Goal: Task Accomplishment & Management: Use online tool/utility

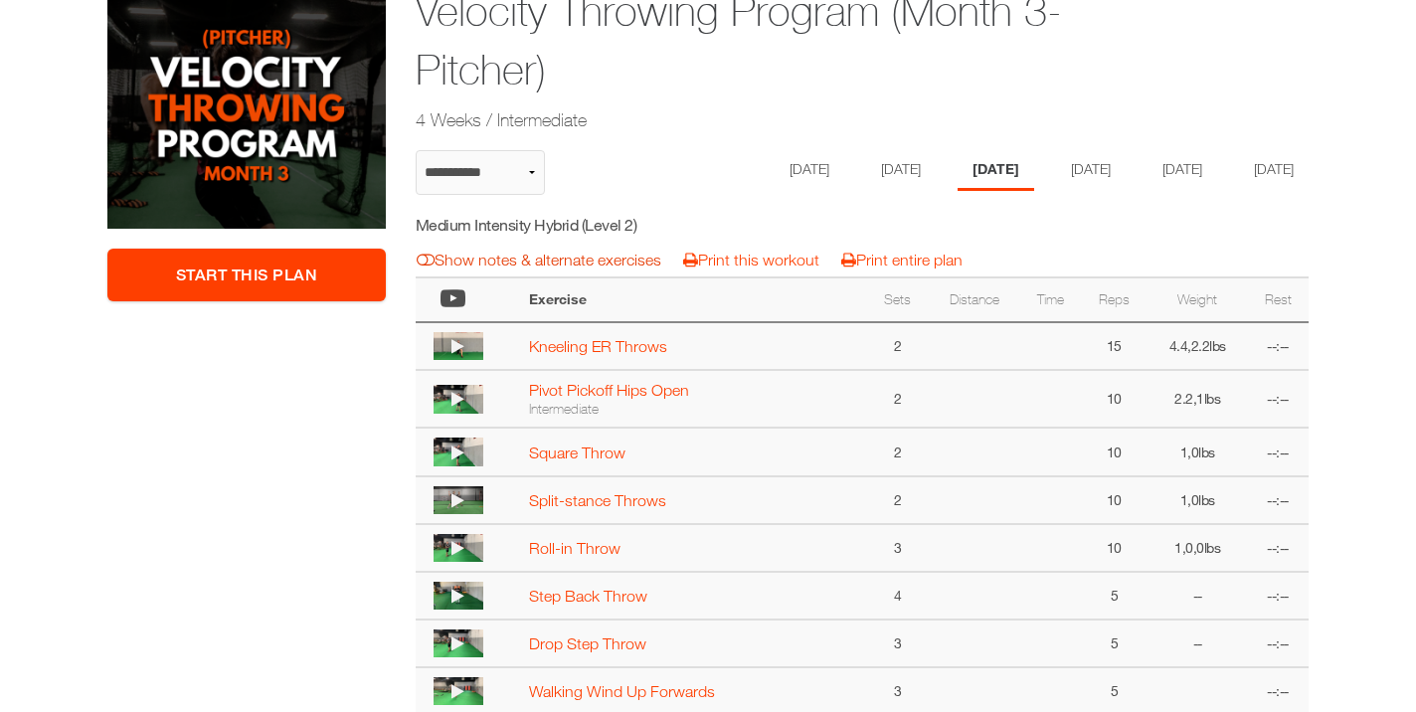
scroll to position [404, 0]
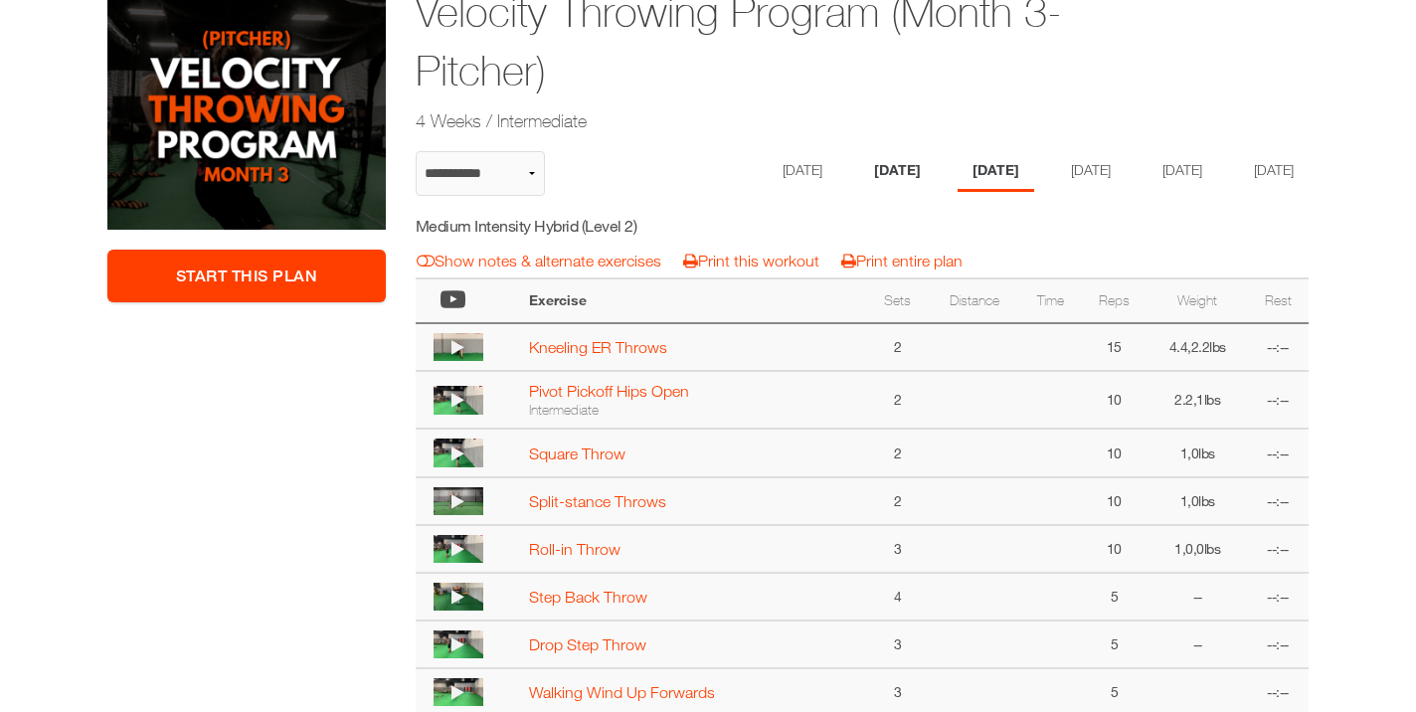
click at [868, 174] on li "Tuesday" at bounding box center [897, 171] width 77 height 41
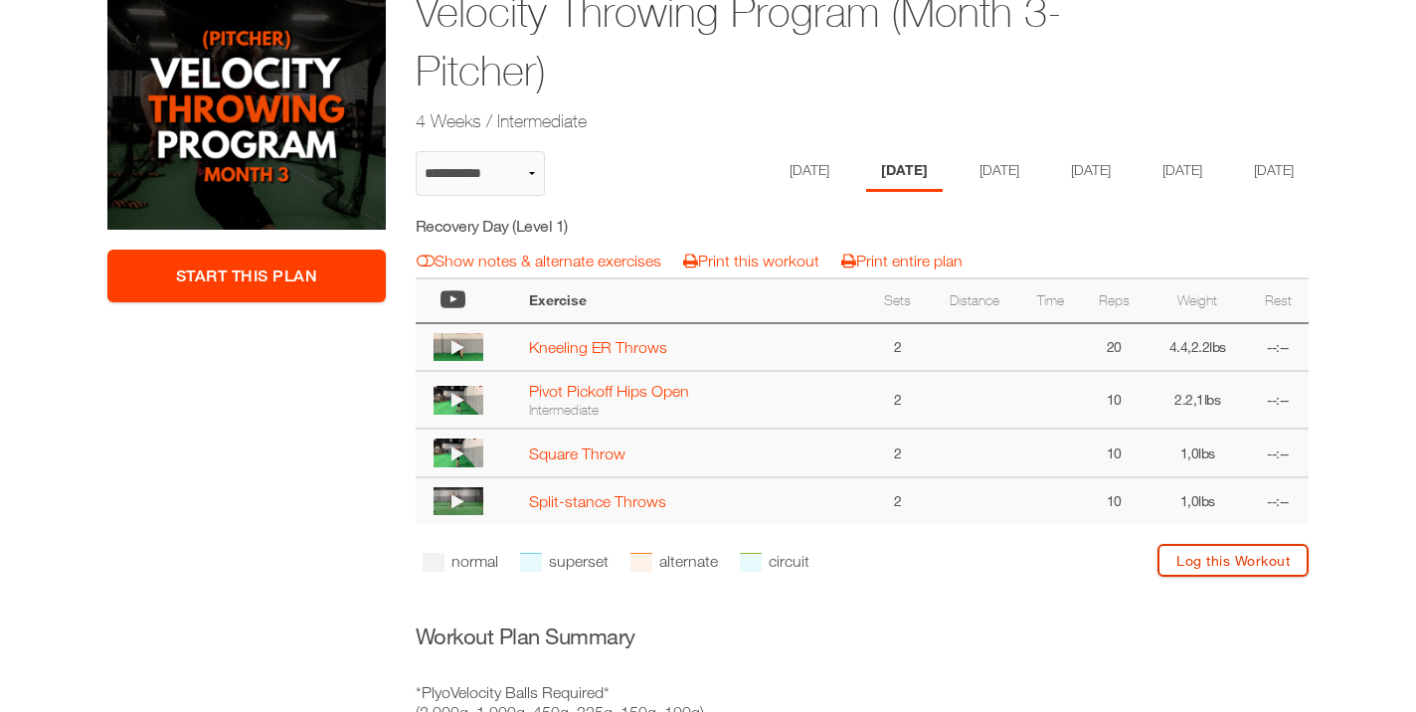
click at [1194, 577] on link "Log this Workout" at bounding box center [1232, 560] width 151 height 33
select select "**********"
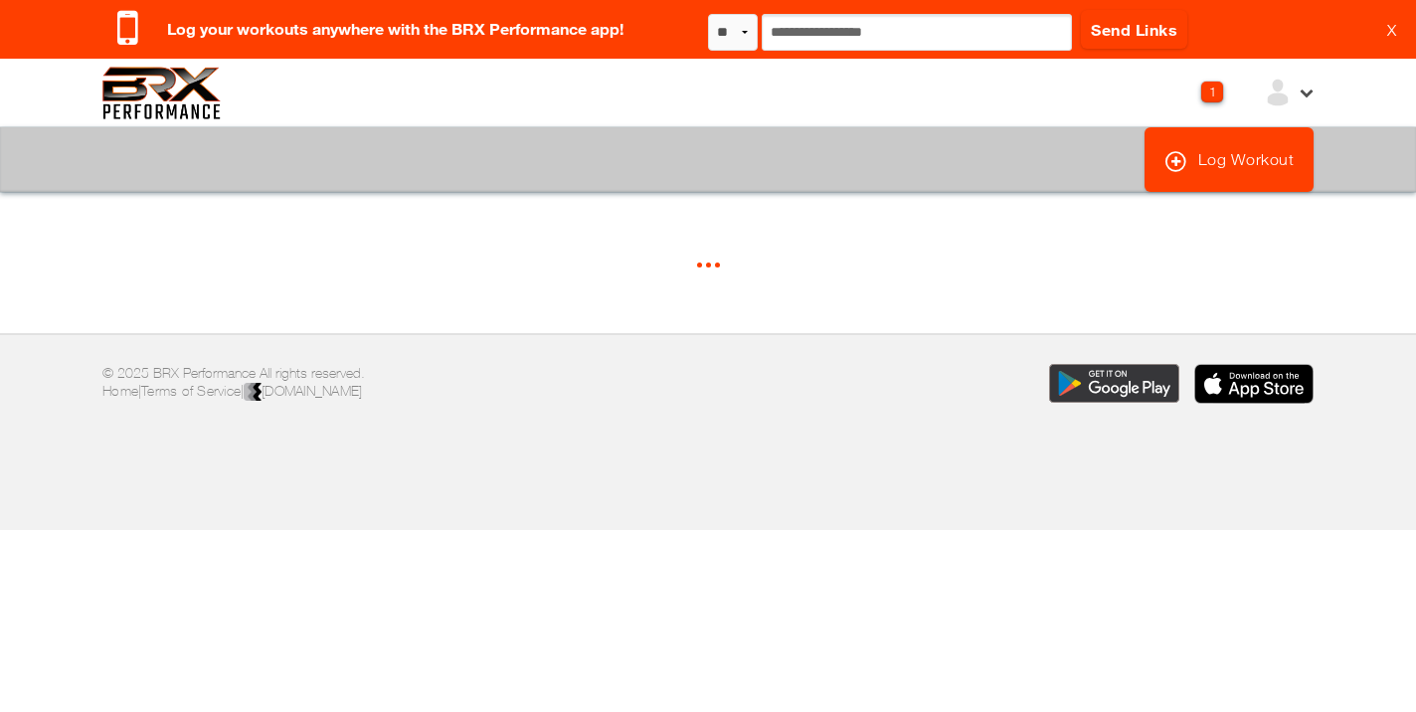
select select "*"
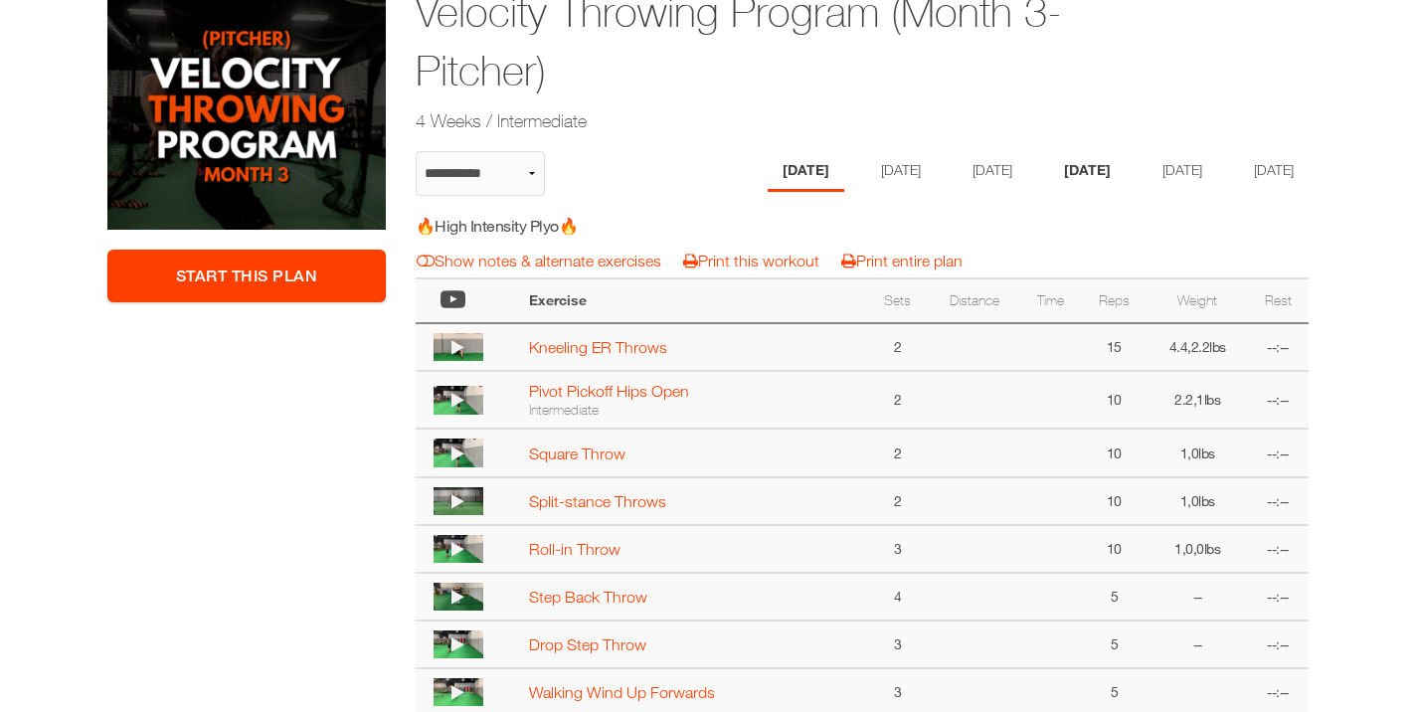
click at [1102, 173] on li "[DATE]" at bounding box center [1087, 171] width 77 height 41
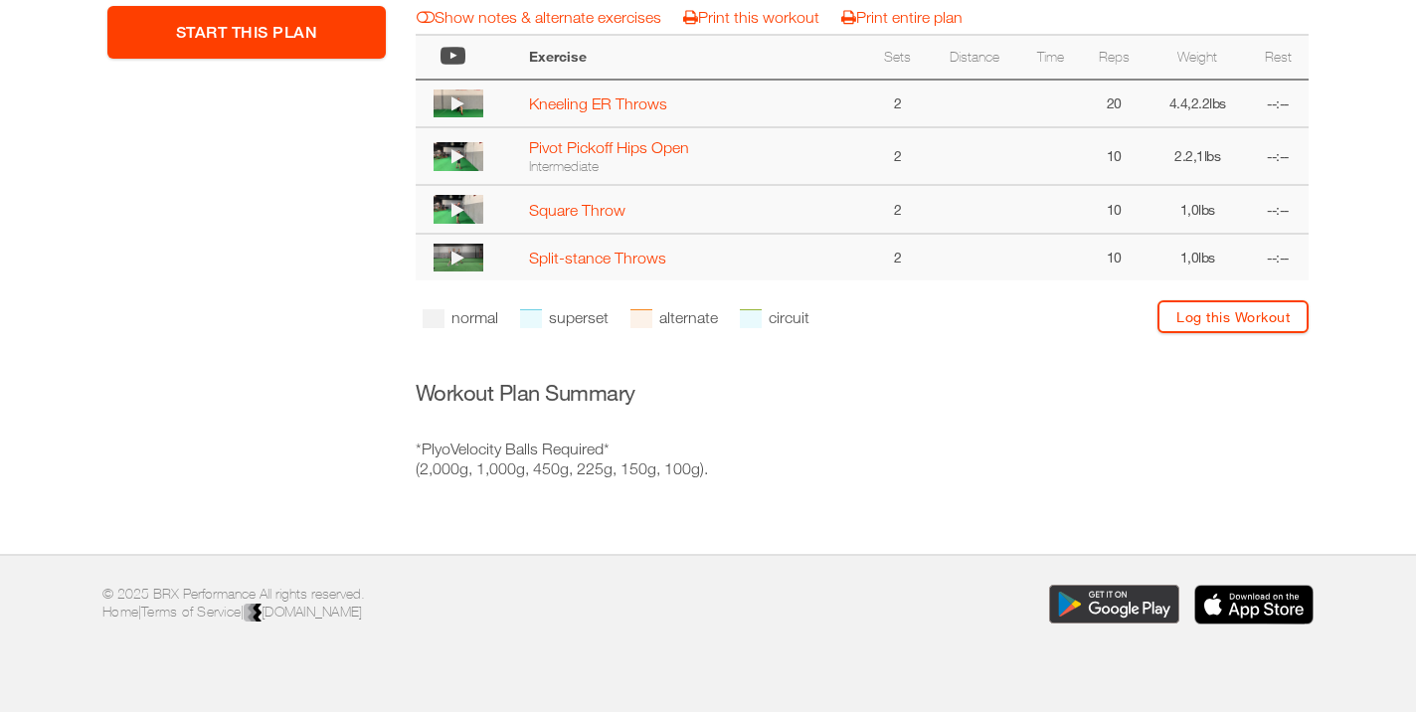
scroll to position [724, 0]
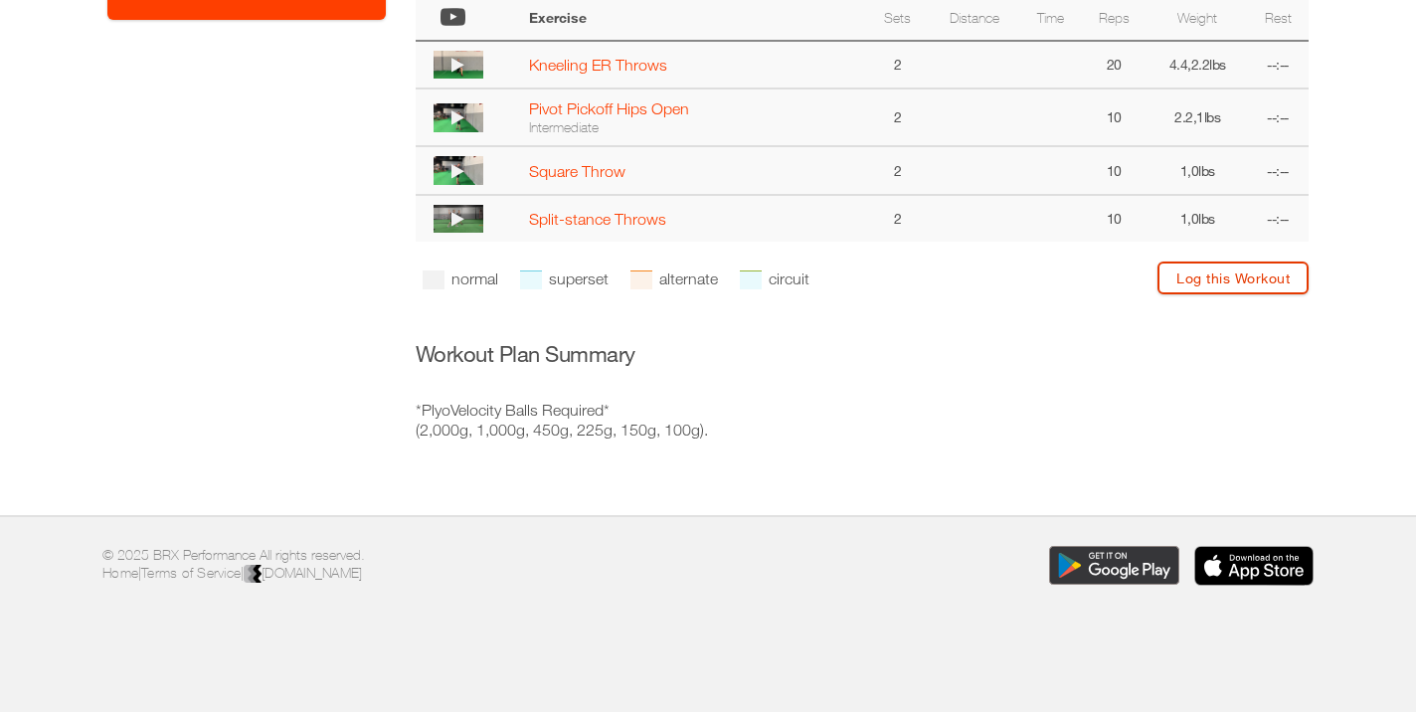
click at [1198, 276] on link "Log this Workout" at bounding box center [1232, 278] width 151 height 33
select select "**********"
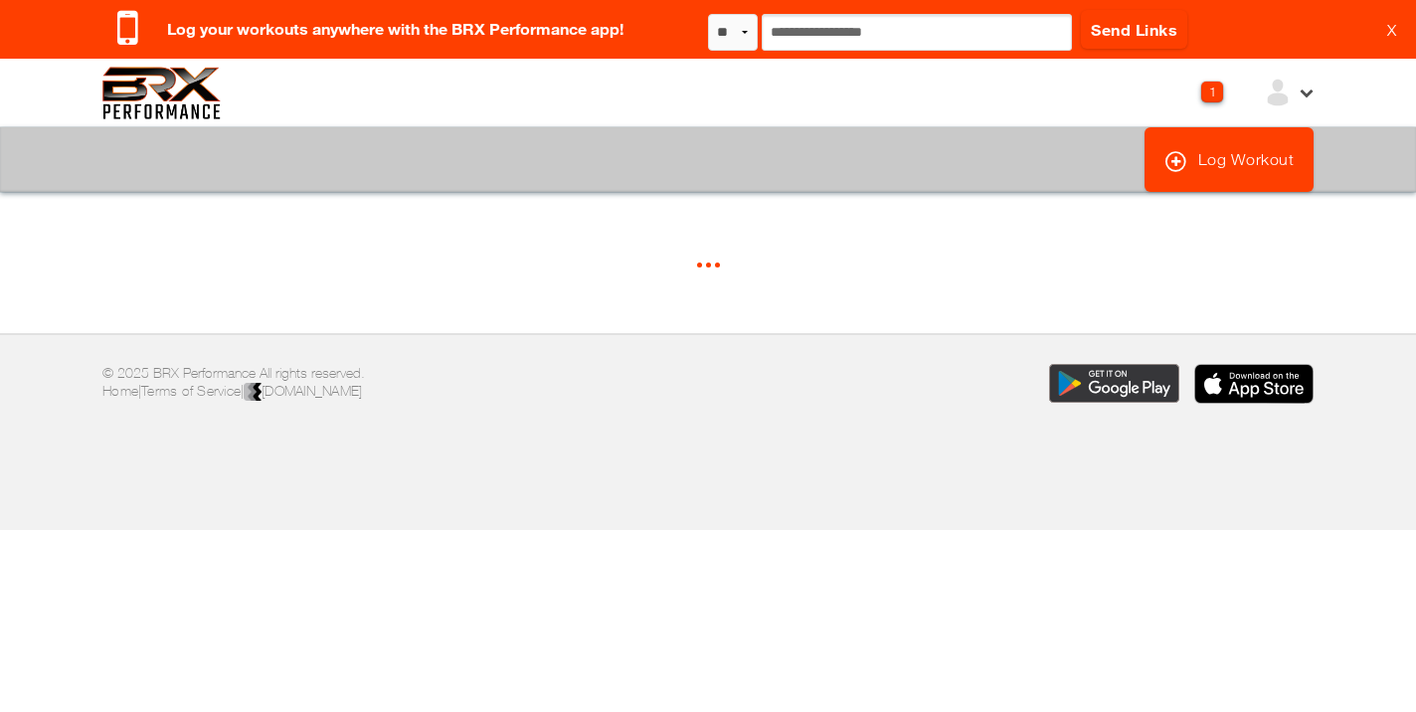
select select "*"
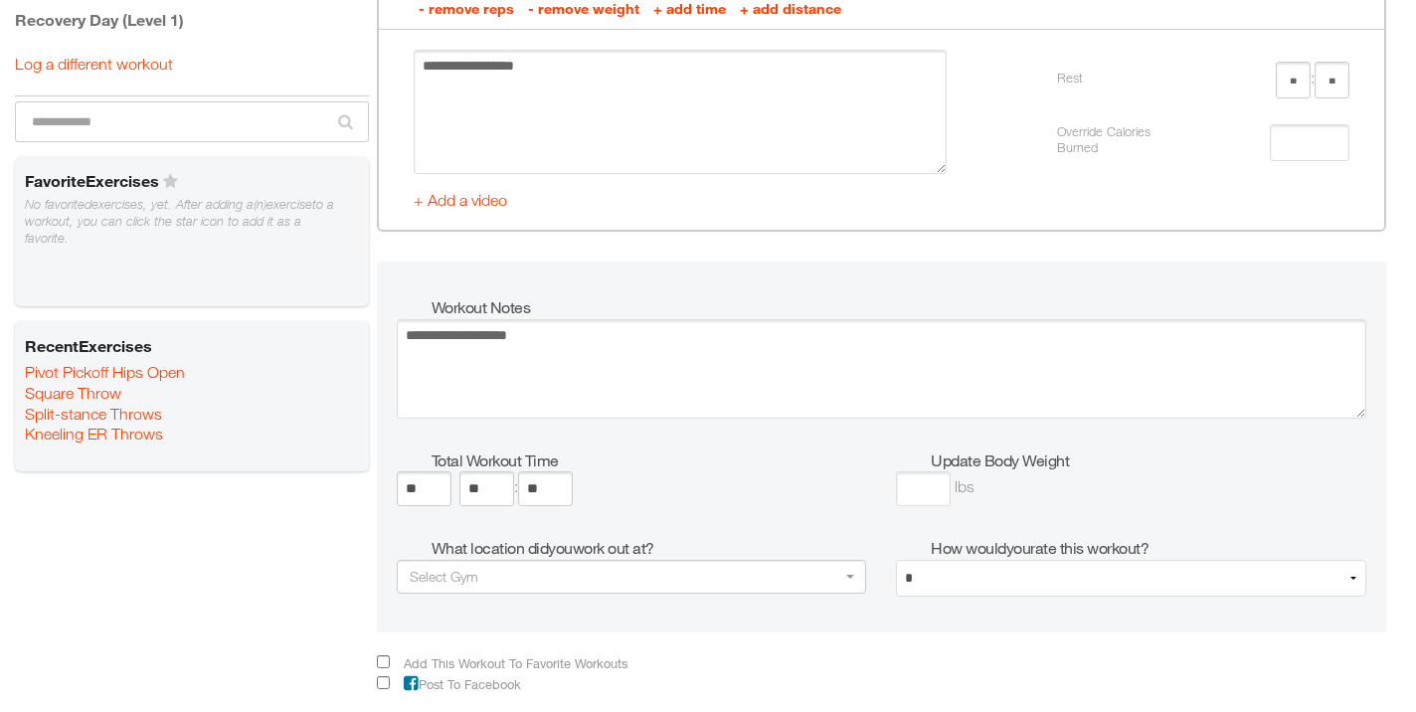
scroll to position [2521, 0]
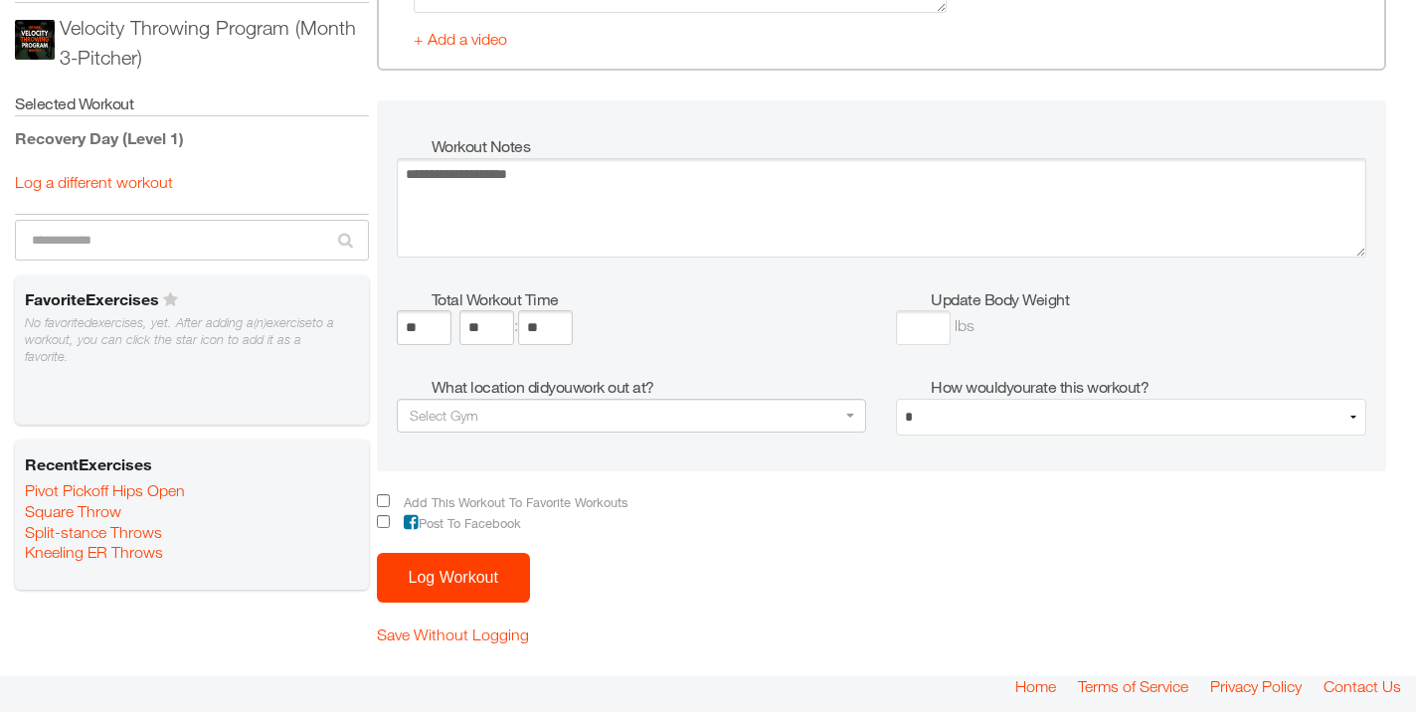
click at [443, 575] on button "Log Workout" at bounding box center [453, 578] width 153 height 50
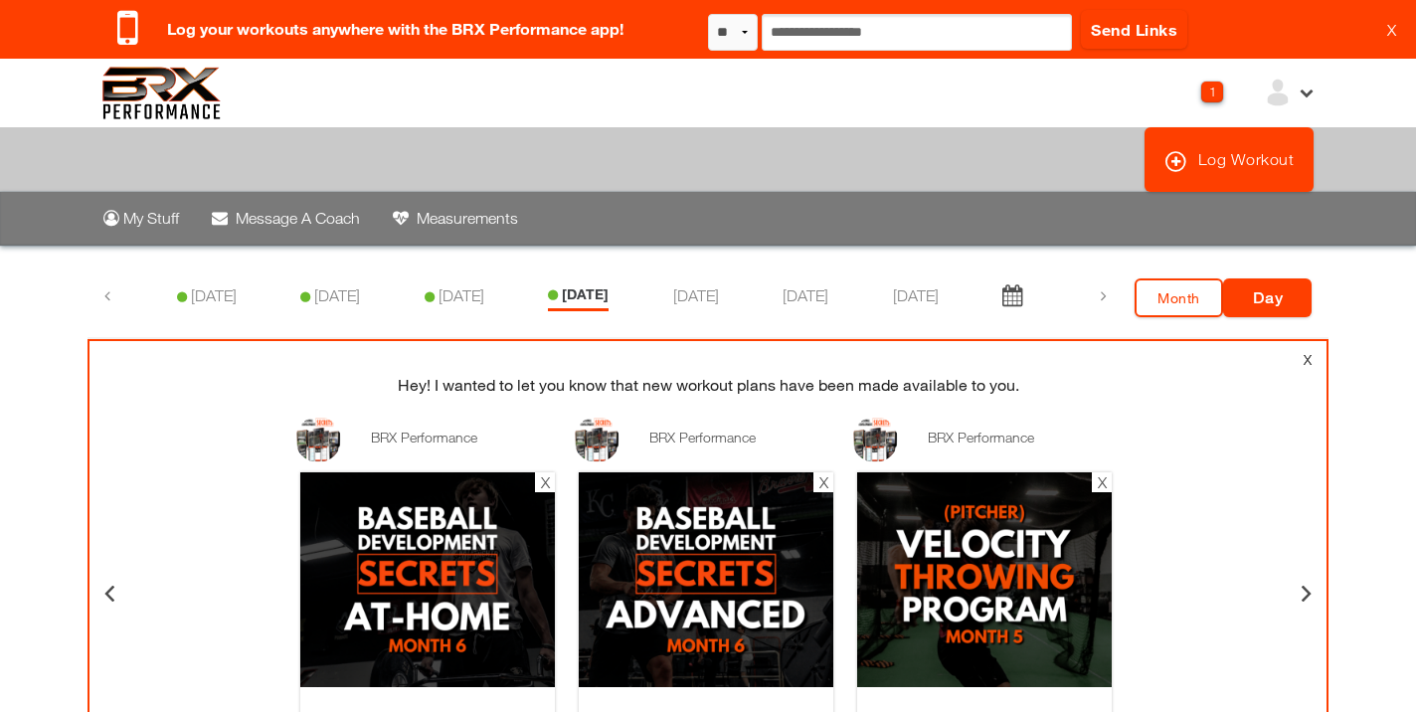
click at [129, 96] on img at bounding box center [161, 93] width 118 height 53
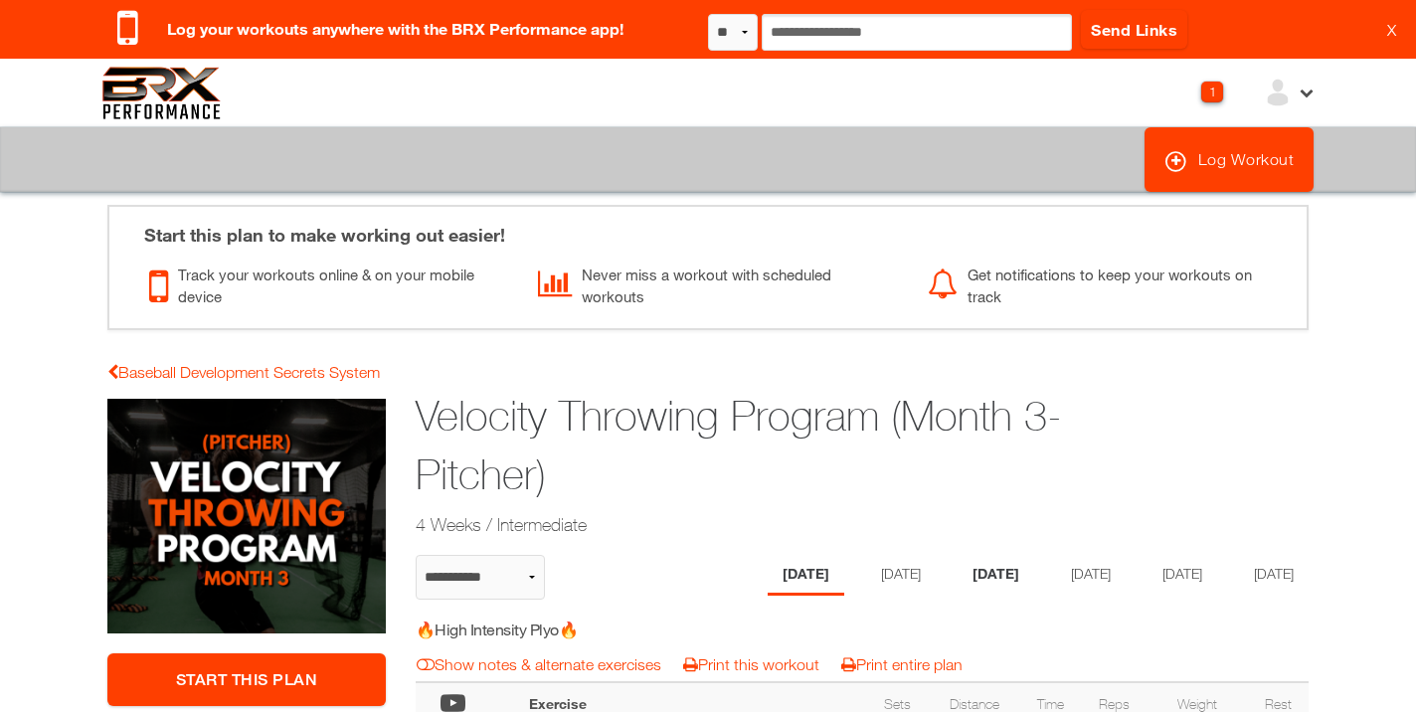
click at [970, 574] on li "Wednesday" at bounding box center [996, 575] width 77 height 41
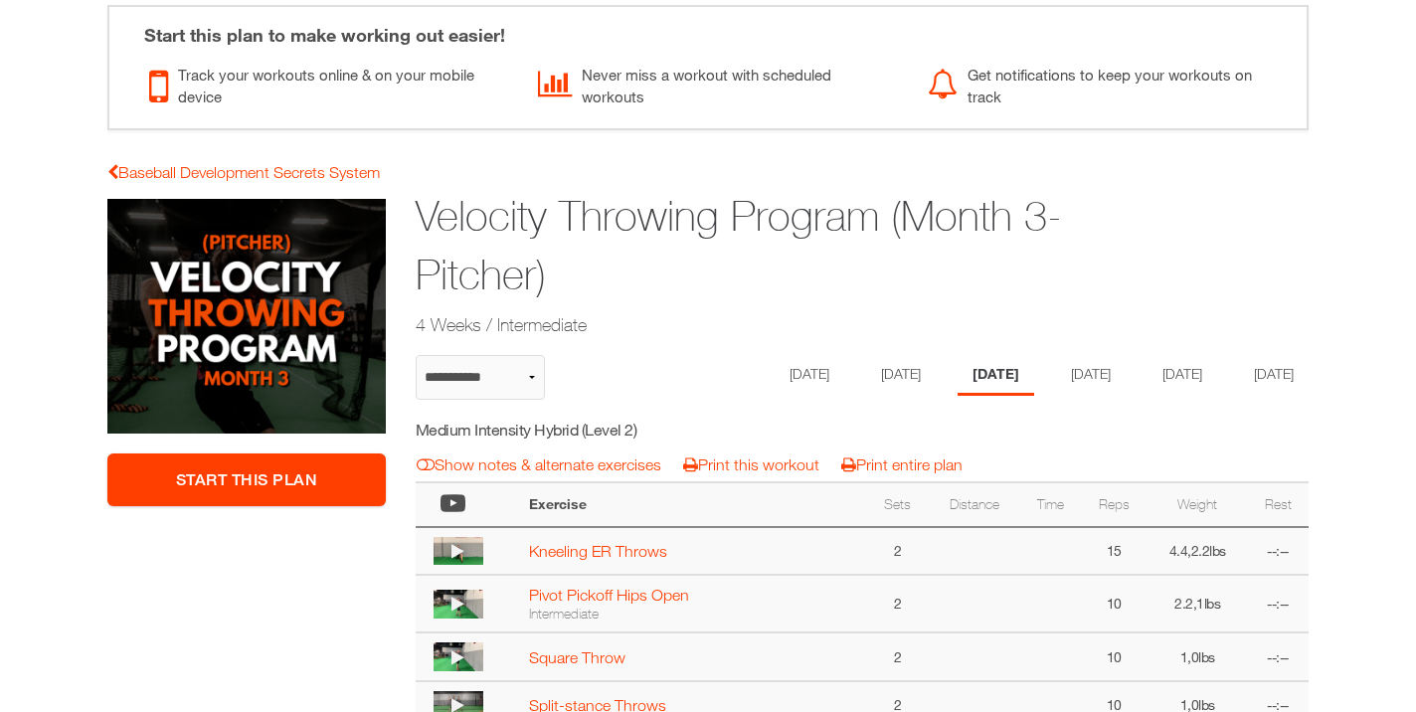
scroll to position [206, 0]
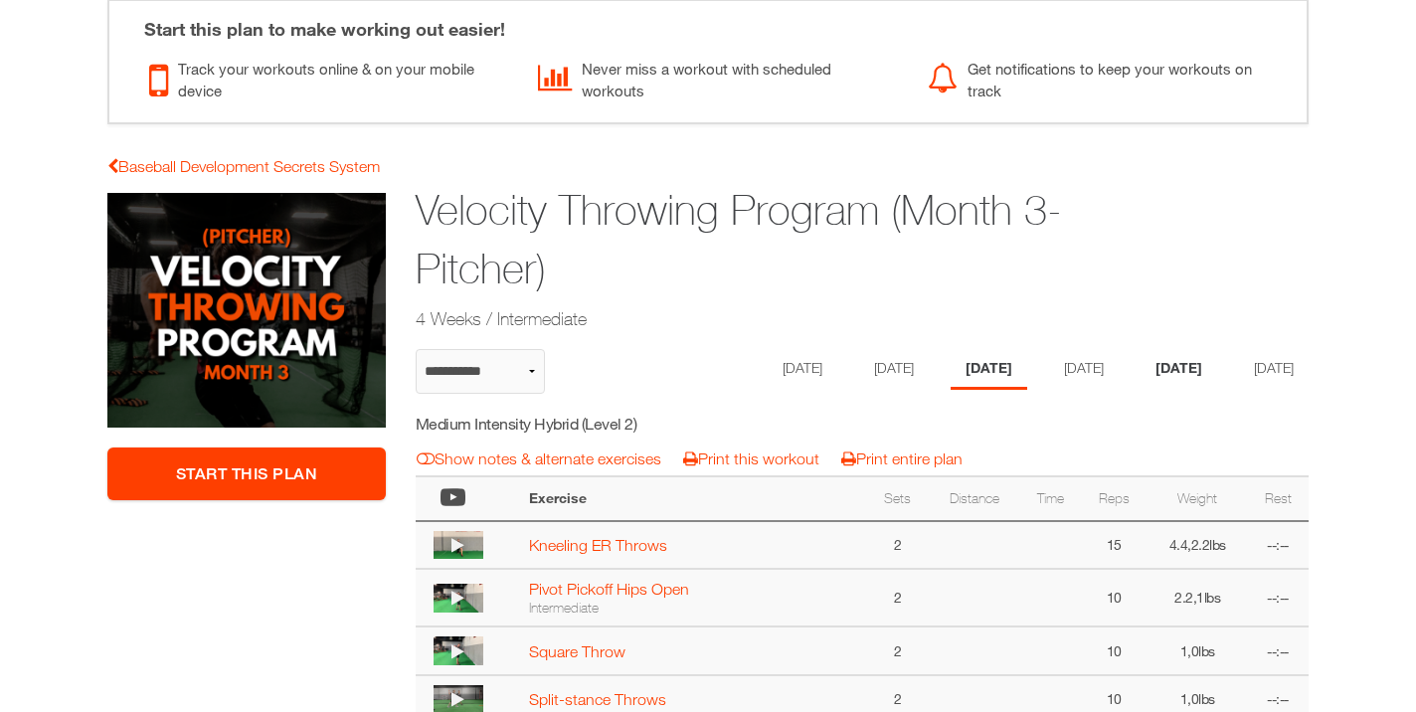
click at [1190, 373] on li "Friday" at bounding box center [1179, 369] width 77 height 41
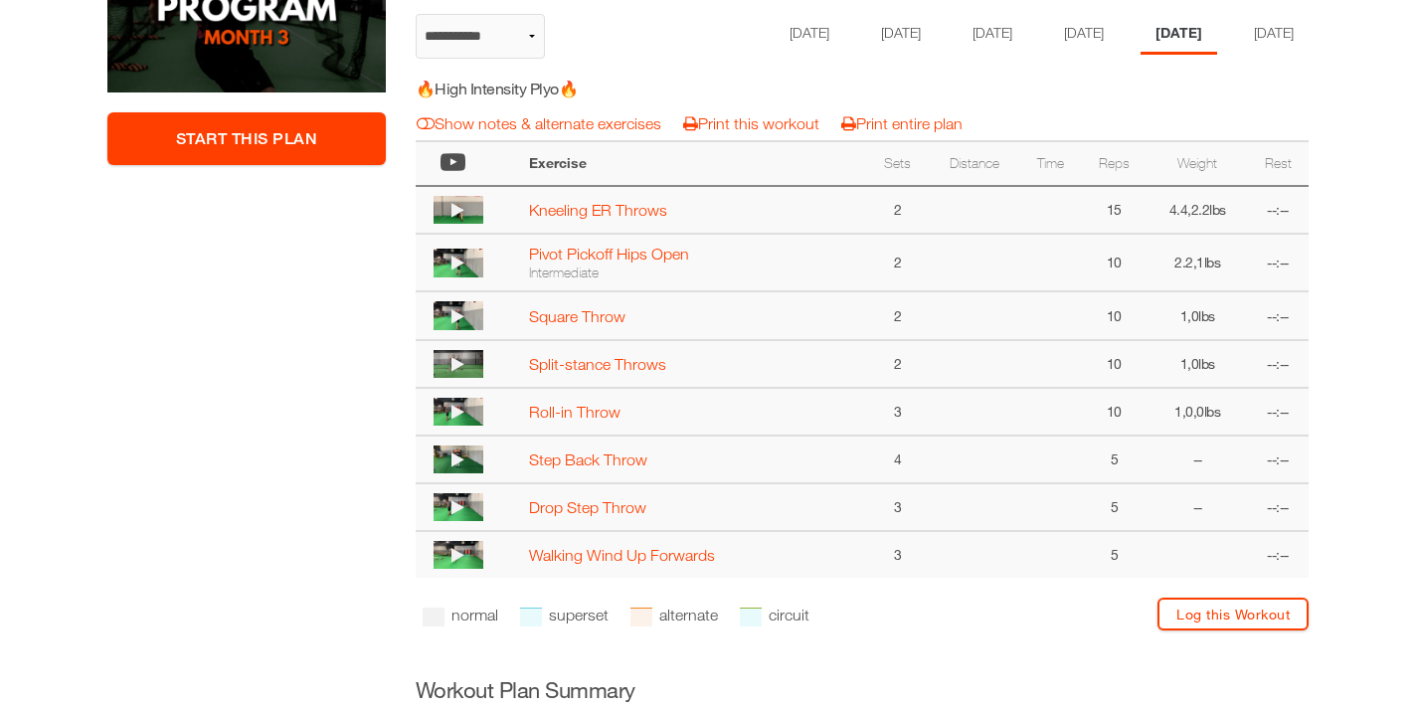
scroll to position [552, 0]
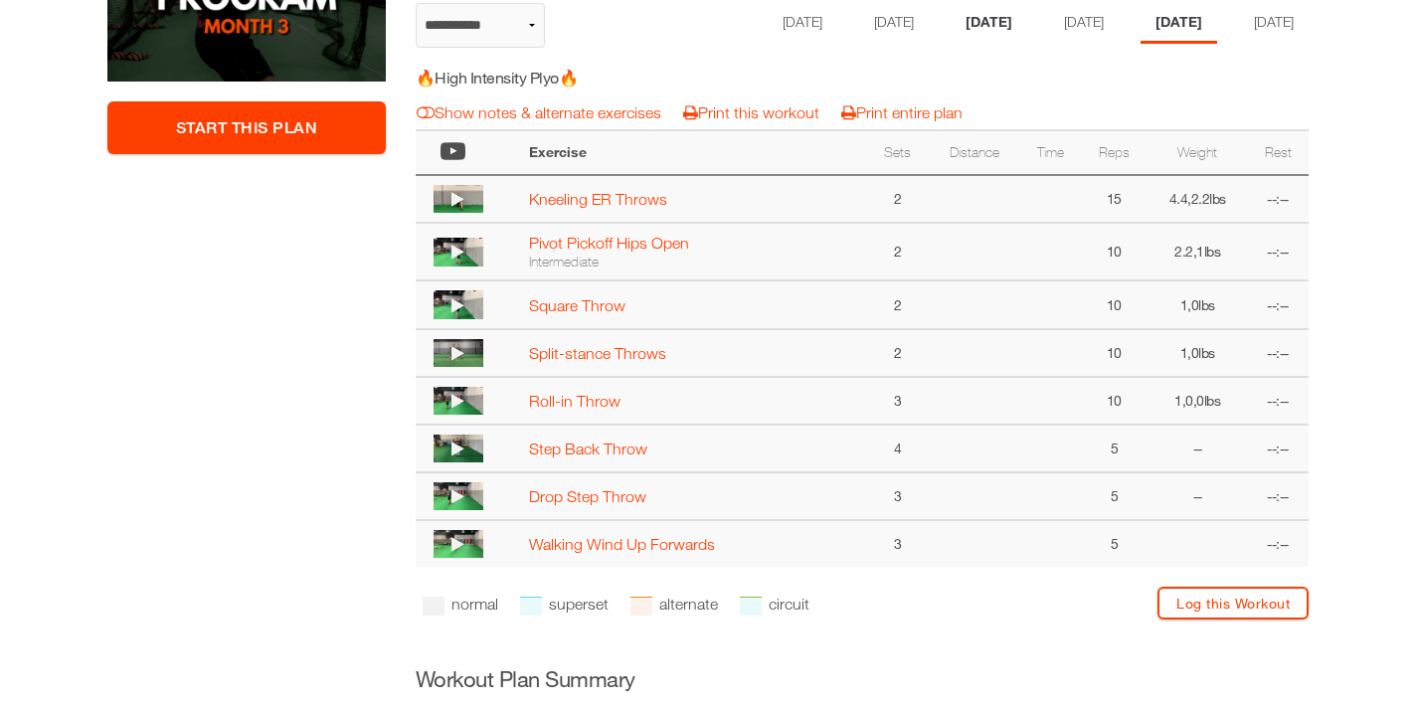
click at [973, 18] on li "Wednesday" at bounding box center [989, 23] width 77 height 41
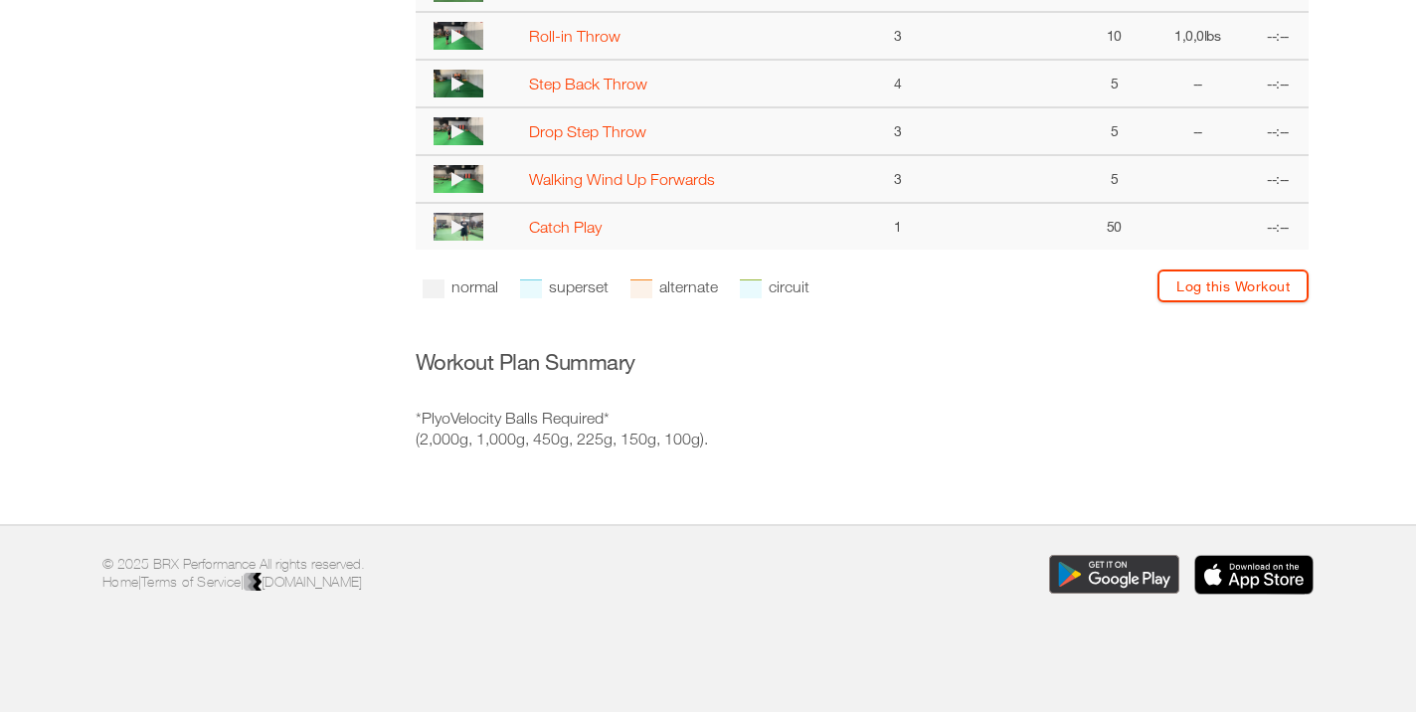
scroll to position [963, 0]
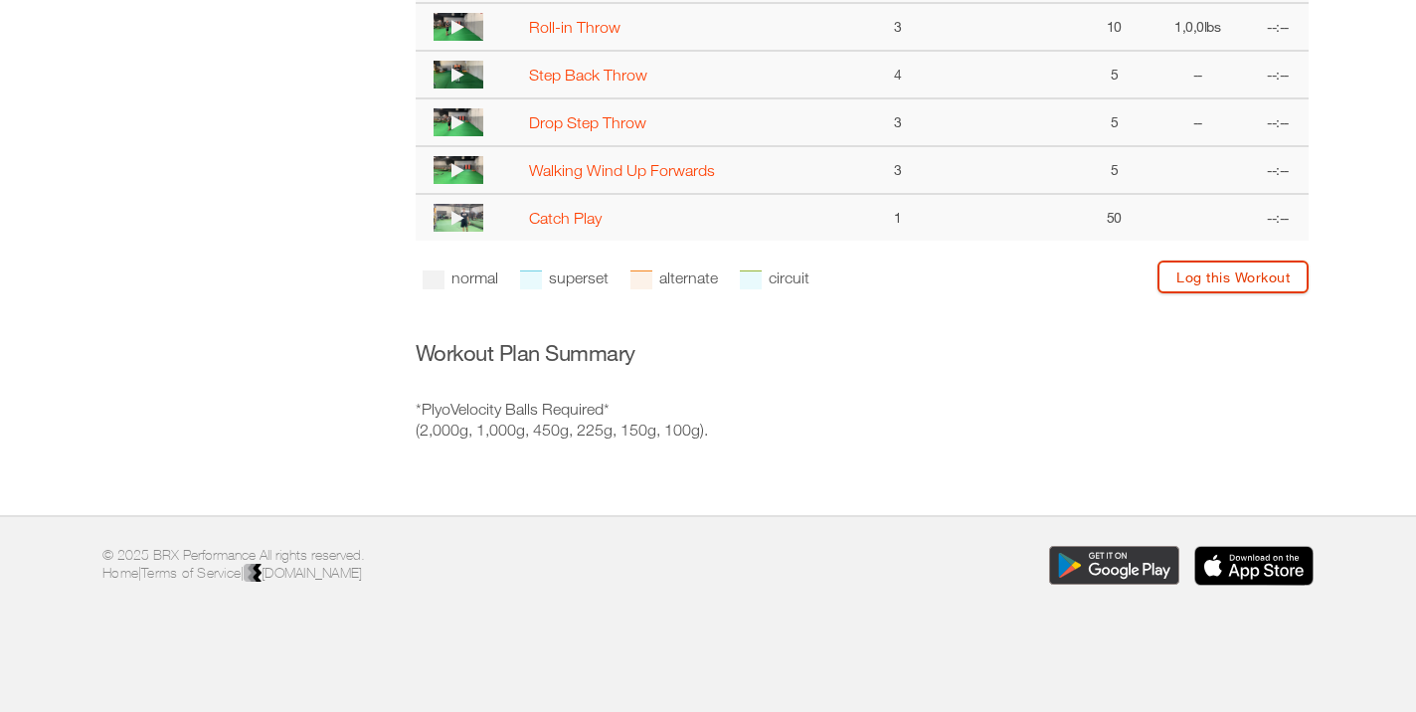
click at [1216, 276] on link "Log this Workout" at bounding box center [1232, 277] width 151 height 33
select select "**********"
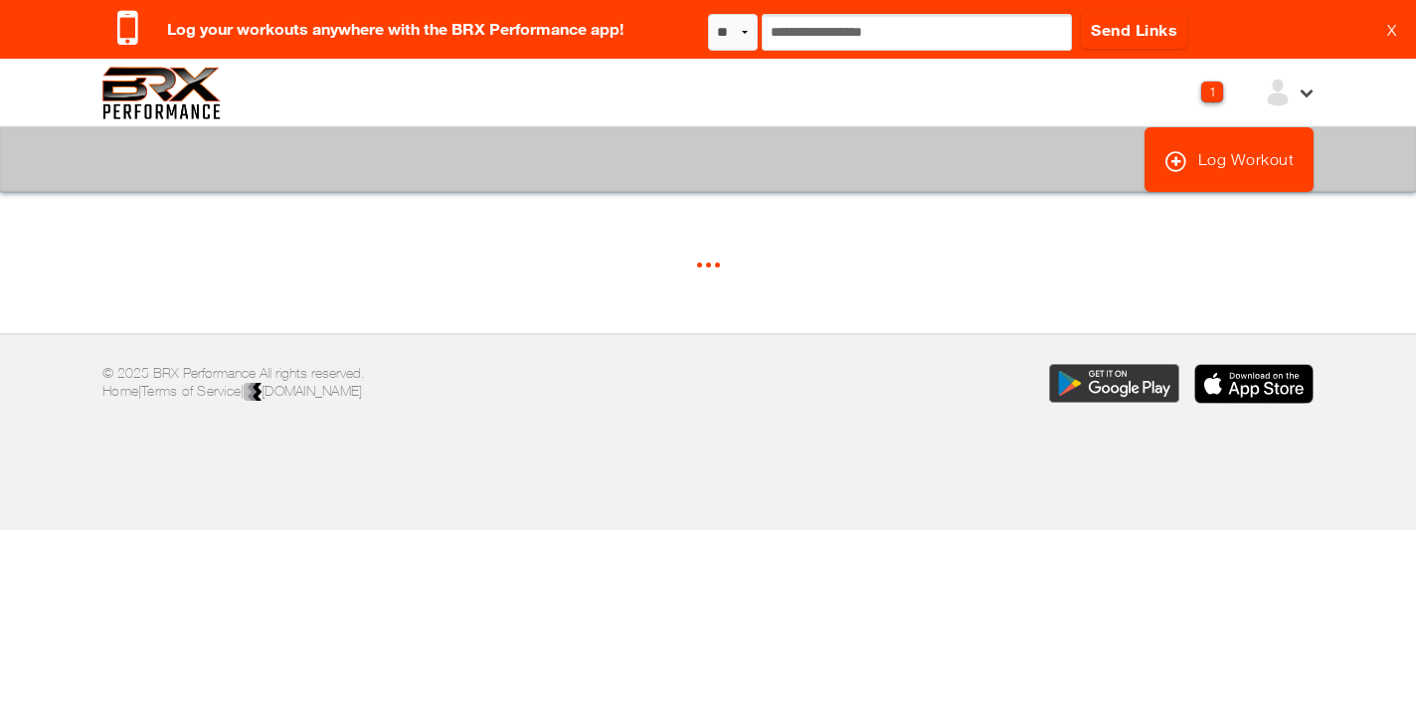
select select "*"
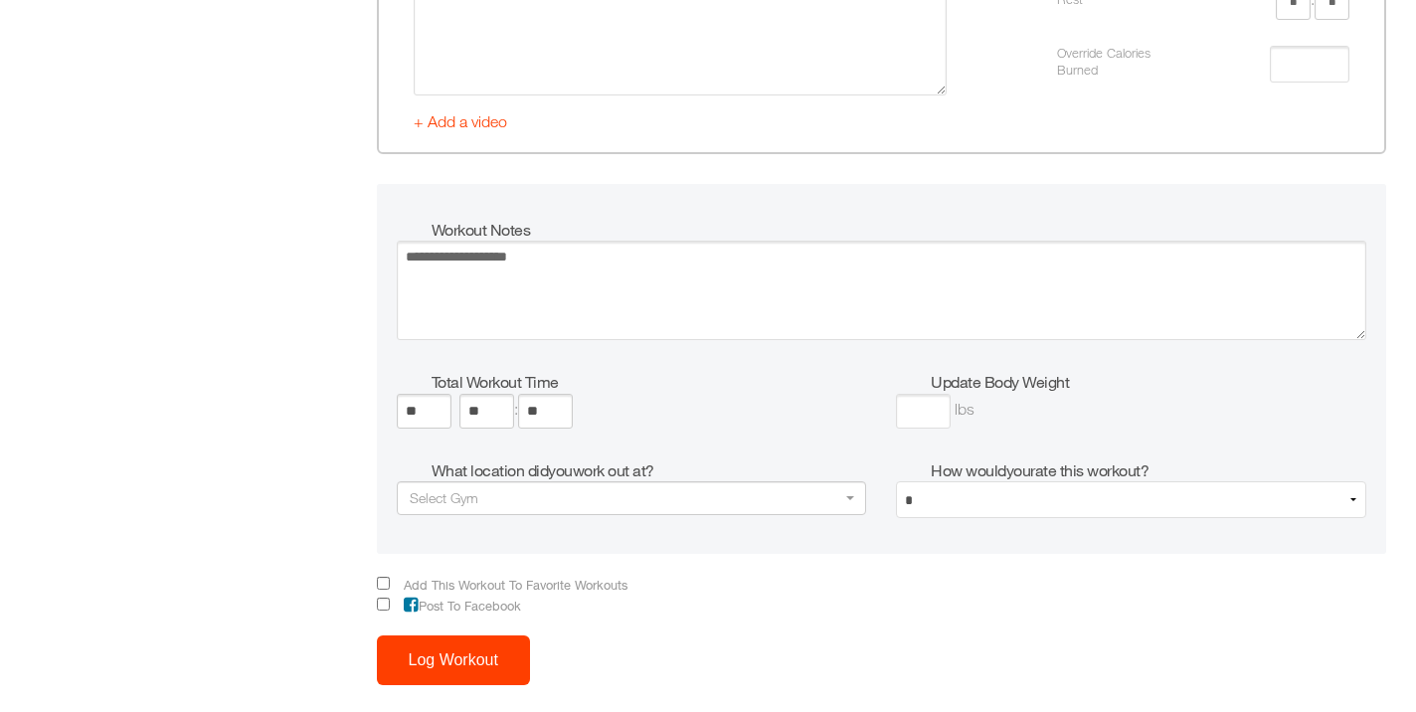
scroll to position [5604, 0]
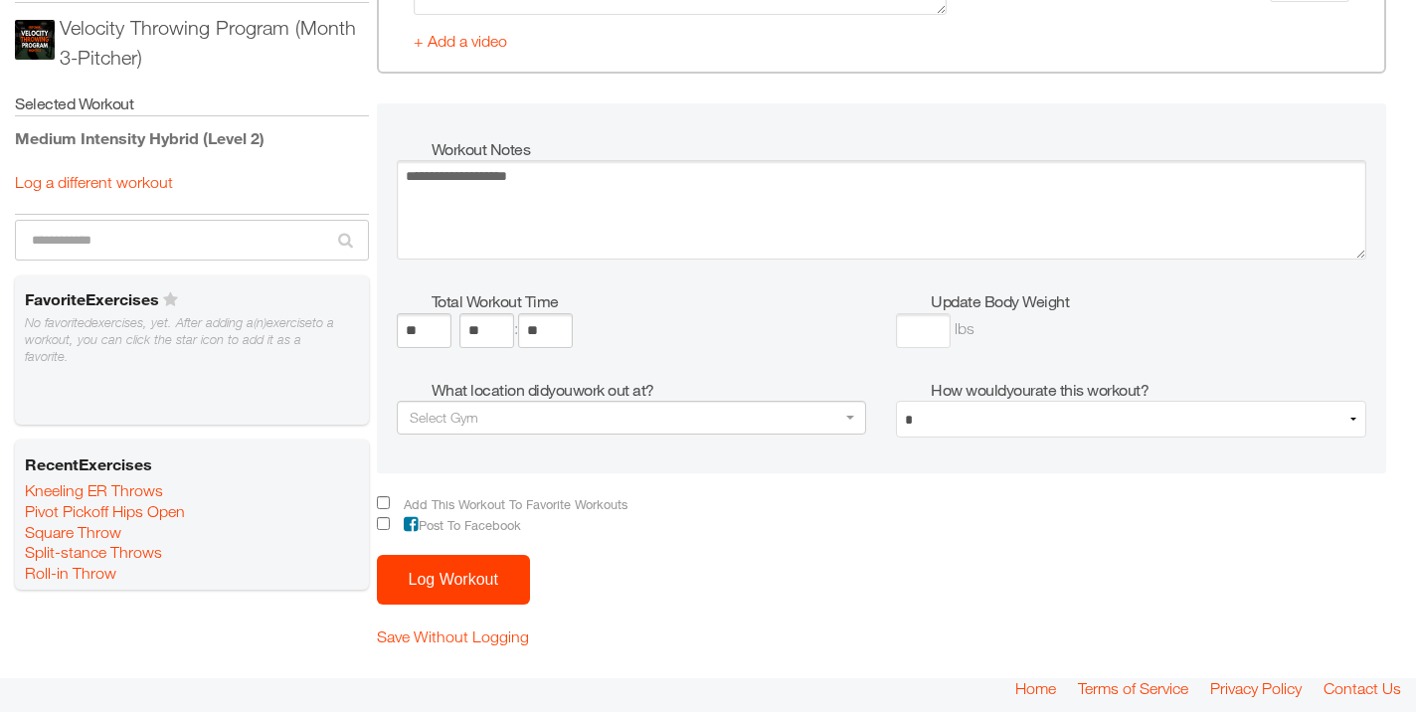
click at [485, 581] on button "Log Workout" at bounding box center [453, 580] width 153 height 50
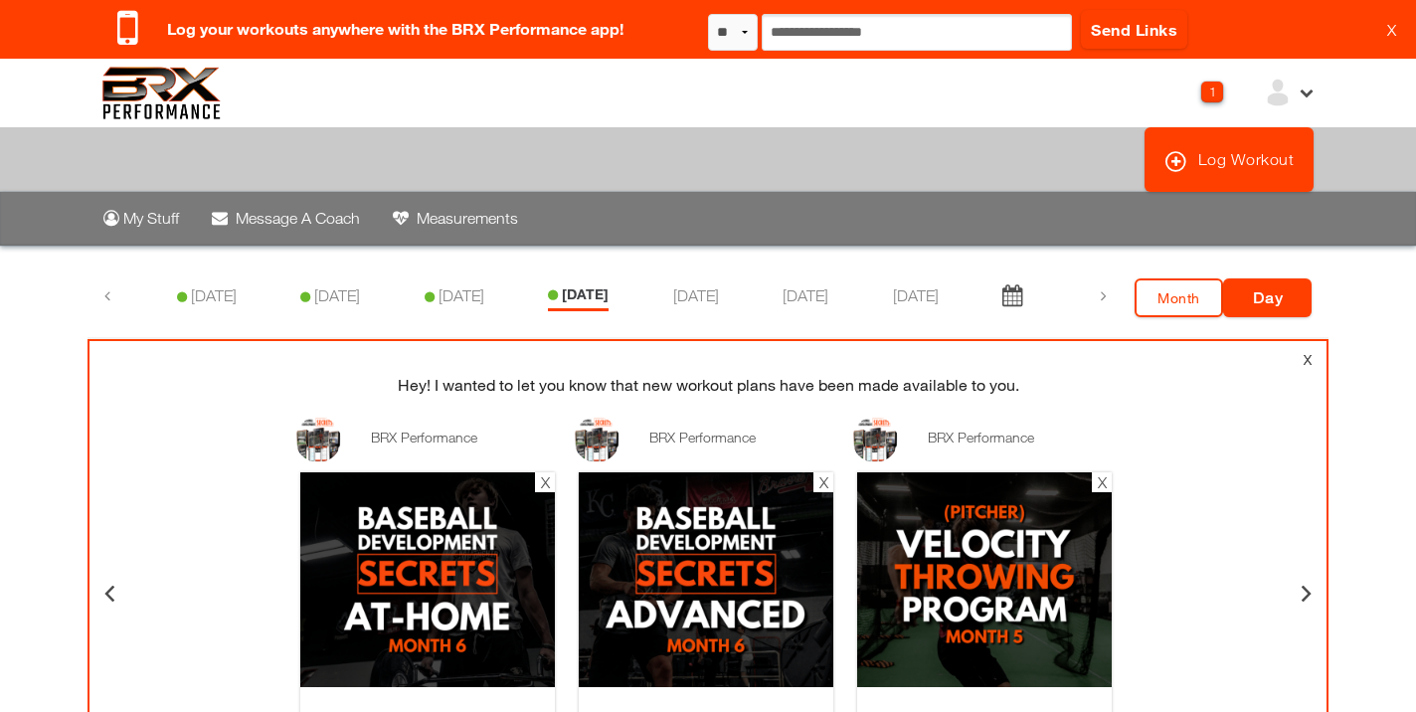
click at [139, 82] on img at bounding box center [161, 93] width 118 height 53
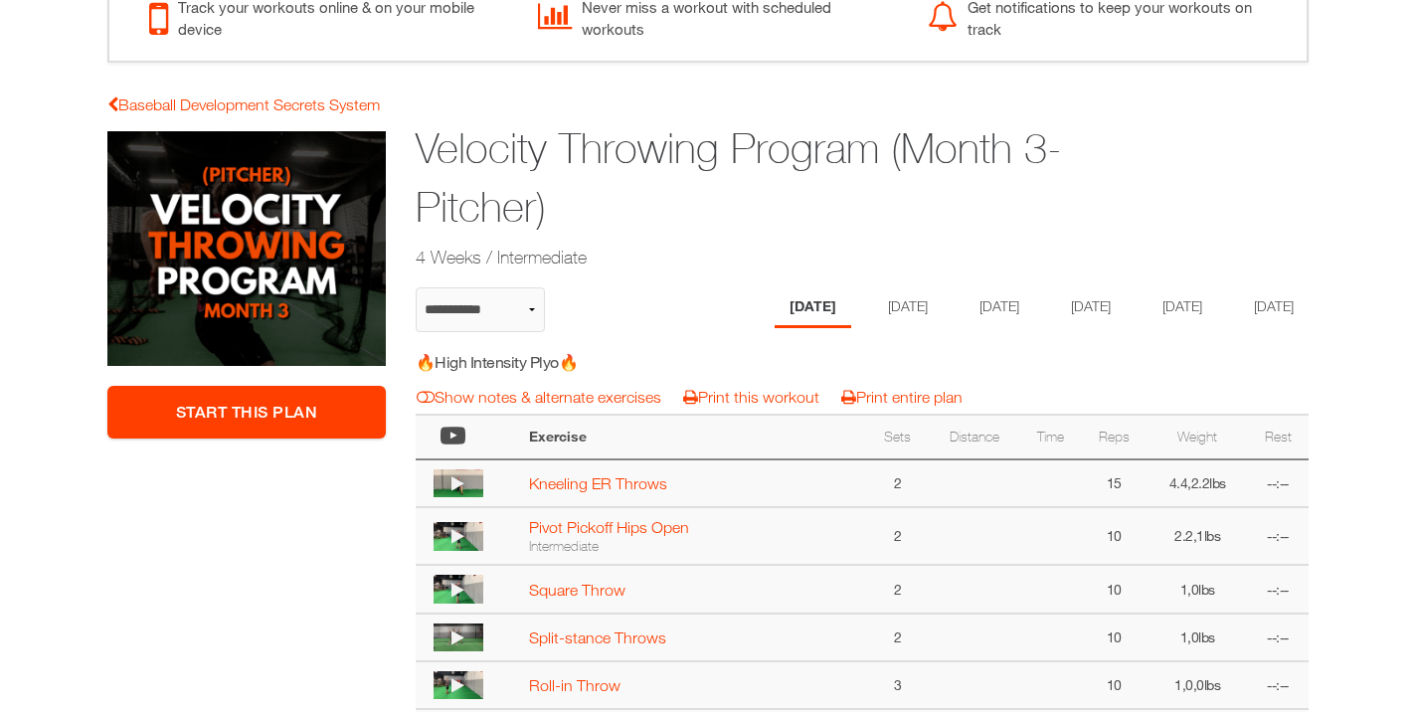
scroll to position [280, 0]
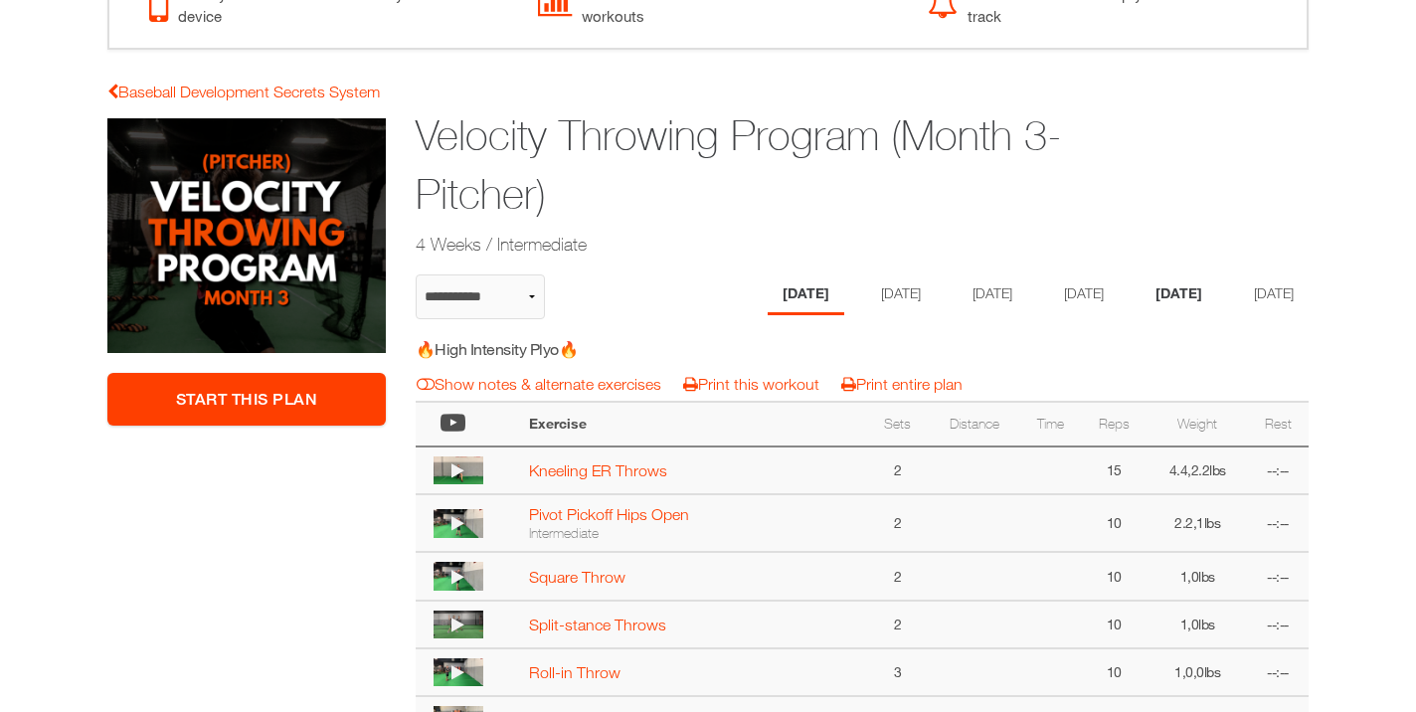
click at [1188, 291] on li "Friday" at bounding box center [1179, 294] width 77 height 41
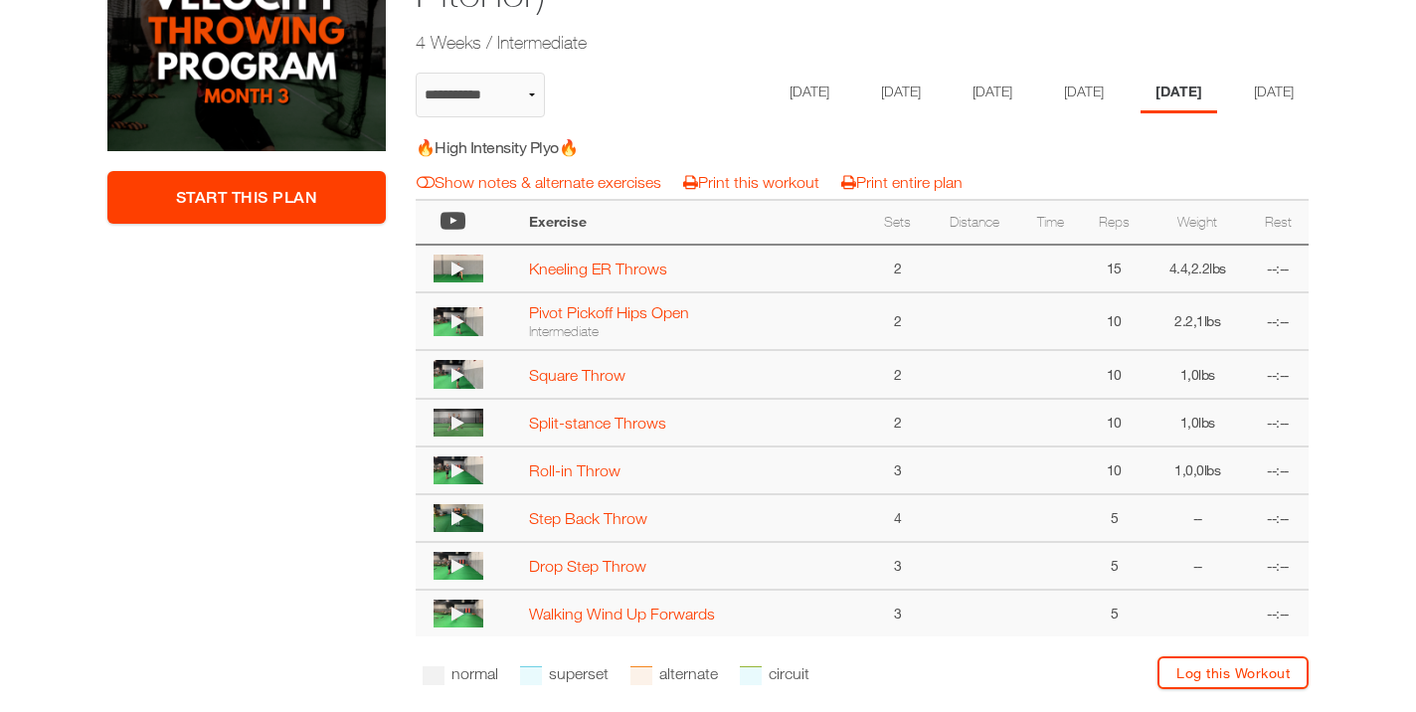
scroll to position [487, 0]
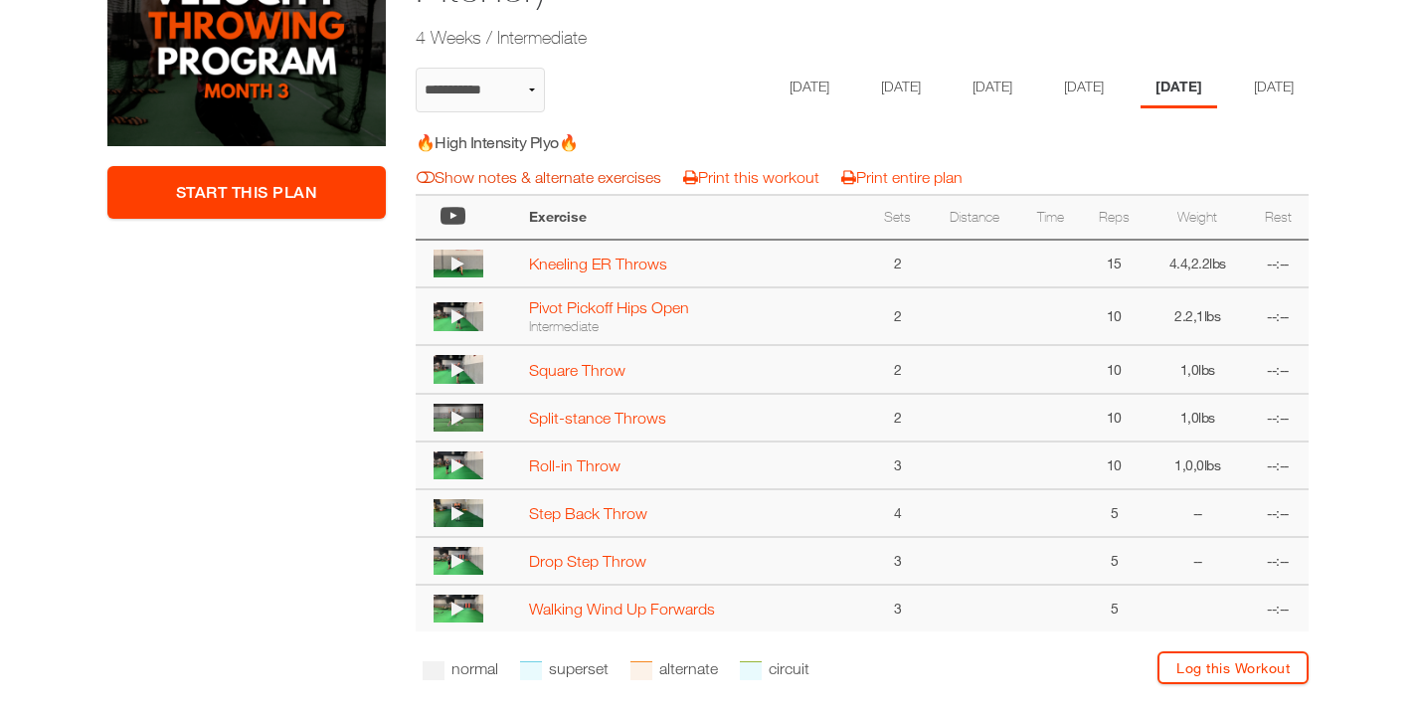
click at [515, 186] on link "Show notes & alternate exercises" at bounding box center [539, 177] width 245 height 18
